Goal: Task Accomplishment & Management: Use online tool/utility

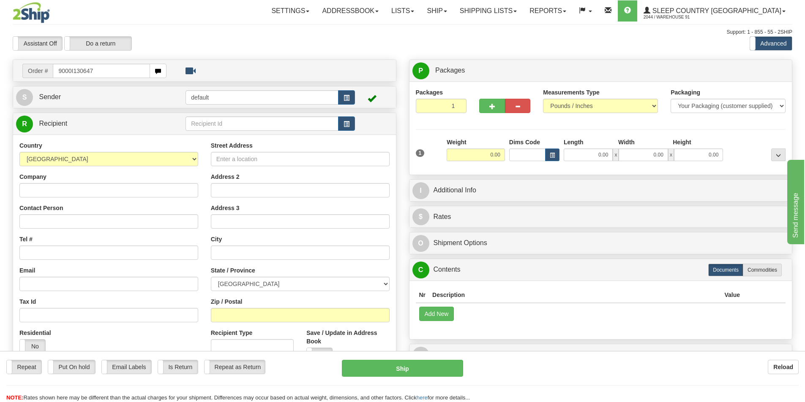
type input "9000I130647"
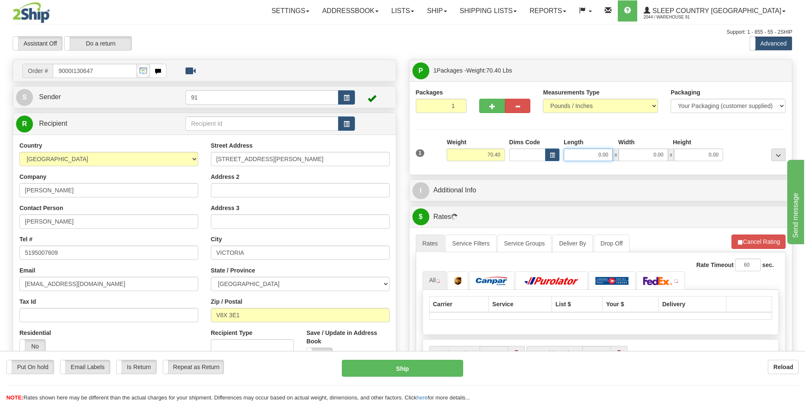
click at [580, 158] on input "0.00" at bounding box center [587, 155] width 49 height 13
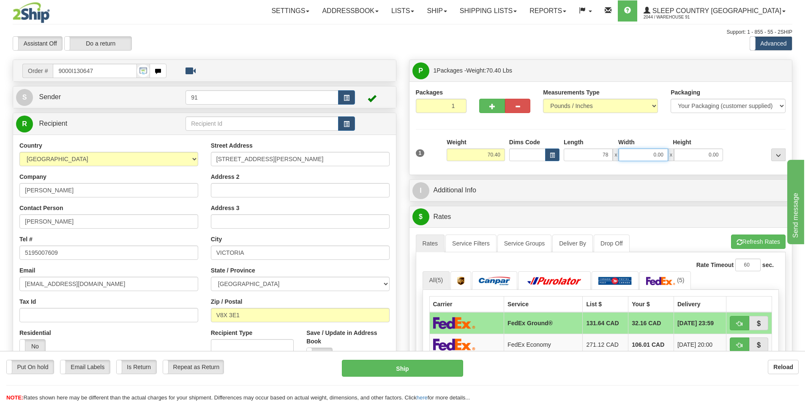
type input "78.00"
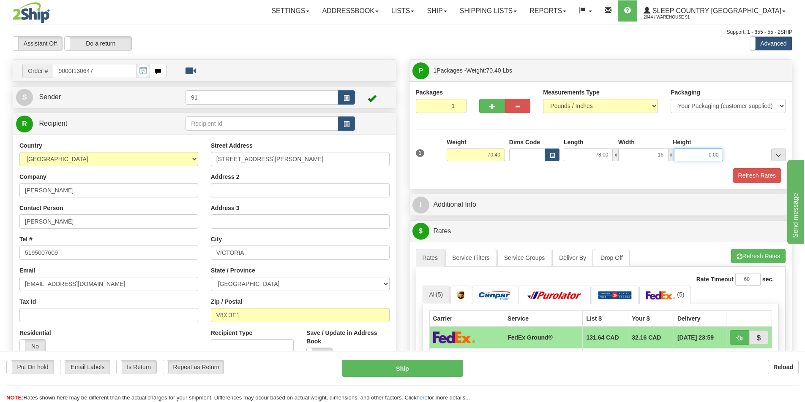
type input "16.00"
type input "10.00"
click at [742, 173] on button "Refresh Rates" at bounding box center [756, 176] width 49 height 14
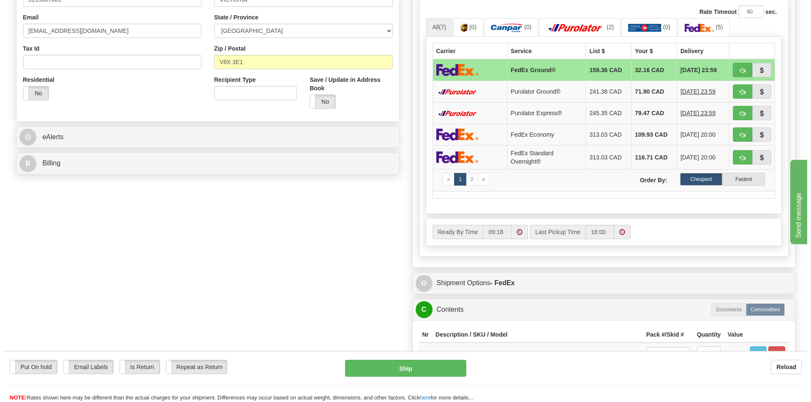
scroll to position [338, 0]
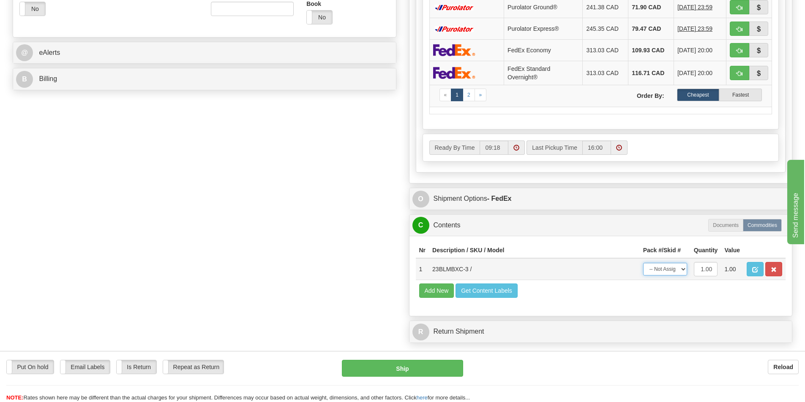
click at [669, 270] on select "-- Not Assigned -- Package 1" at bounding box center [665, 269] width 44 height 13
select select "0"
click at [643, 263] on select "-- Not Assigned -- Package 1" at bounding box center [665, 269] width 44 height 13
click at [433, 368] on button "Ship" at bounding box center [402, 368] width 121 height 17
type input "92"
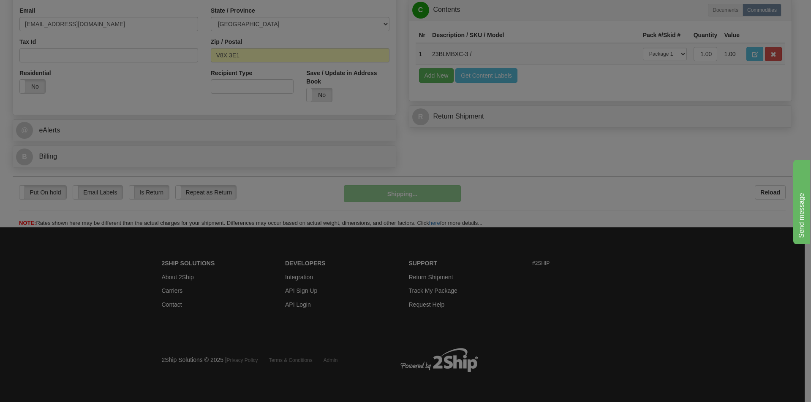
scroll to position [261, 0]
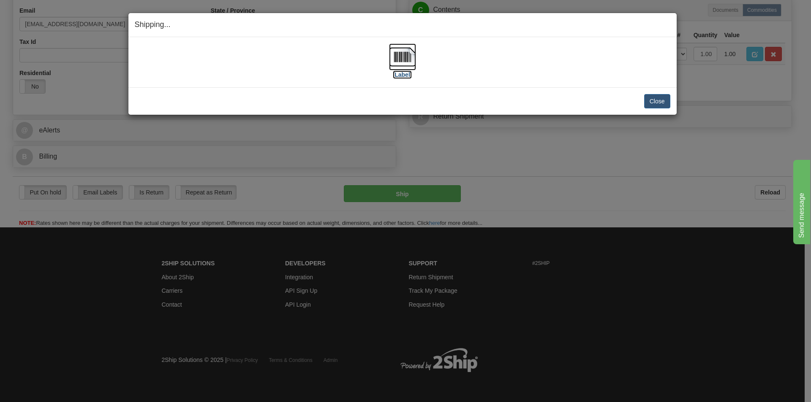
click at [397, 55] on img at bounding box center [402, 56] width 27 height 27
click at [651, 103] on button "Close" at bounding box center [657, 101] width 26 height 14
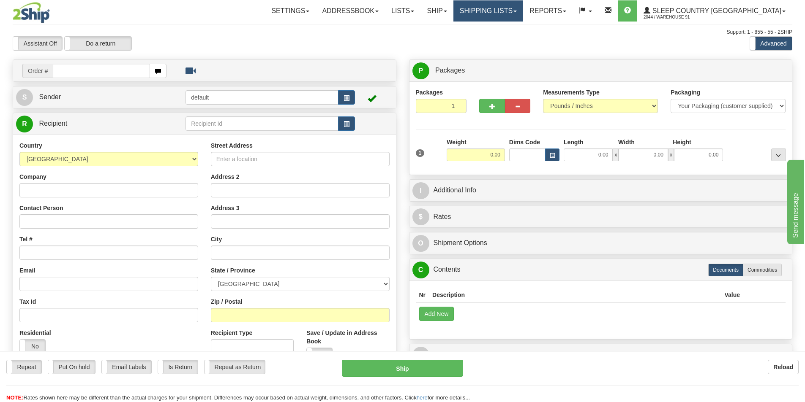
click at [512, 14] on link "Shipping lists" at bounding box center [488, 10] width 70 height 21
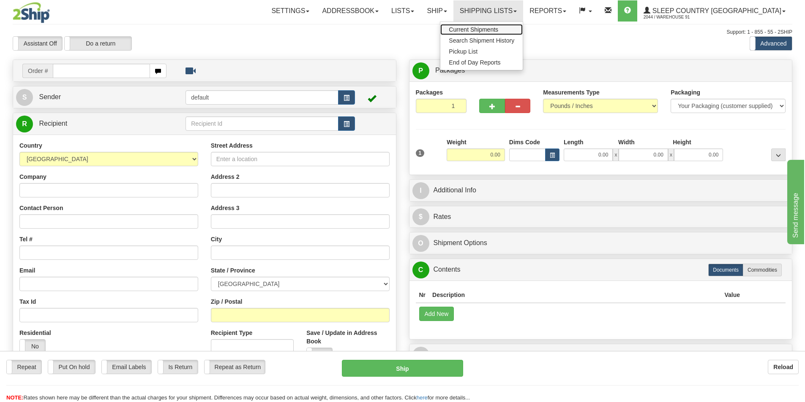
click at [498, 27] on span "Current Shipments" at bounding box center [473, 29] width 49 height 7
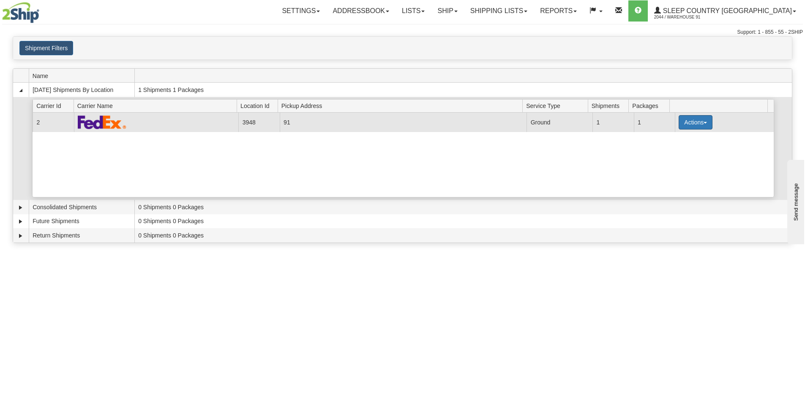
click at [698, 124] on button "Actions" at bounding box center [695, 122] width 34 height 14
click at [674, 149] on link "Close" at bounding box center [678, 149] width 68 height 11
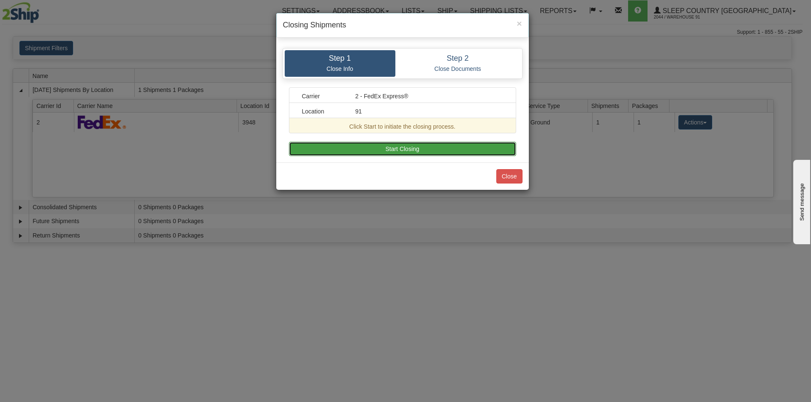
click at [406, 150] on button "Start Closing" at bounding box center [402, 149] width 227 height 14
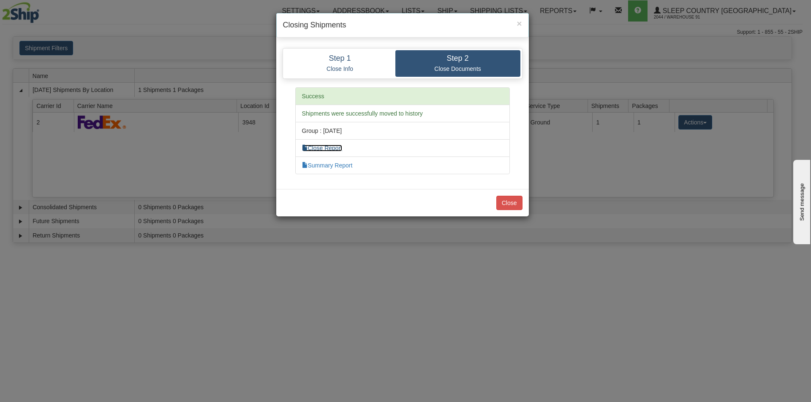
click at [334, 147] on link "Close Report" at bounding box center [322, 148] width 41 height 7
click at [329, 165] on link "Summary Report" at bounding box center [327, 165] width 51 height 7
click at [506, 198] on button "Close" at bounding box center [509, 203] width 26 height 14
